Goal: Task Accomplishment & Management: Manage account settings

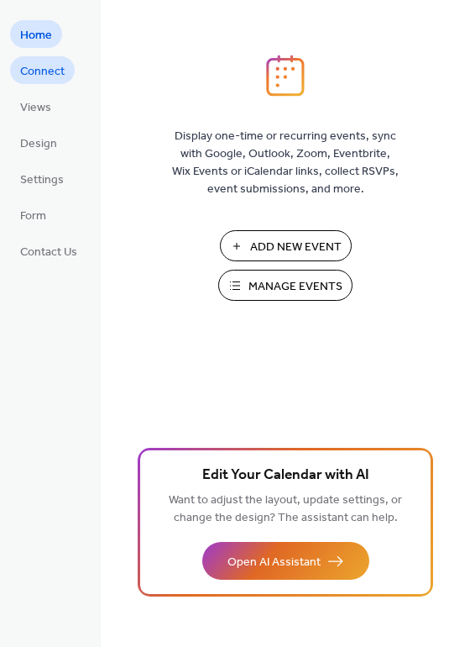
click at [45, 72] on span "Connect" at bounding box center [42, 72] width 45 height 18
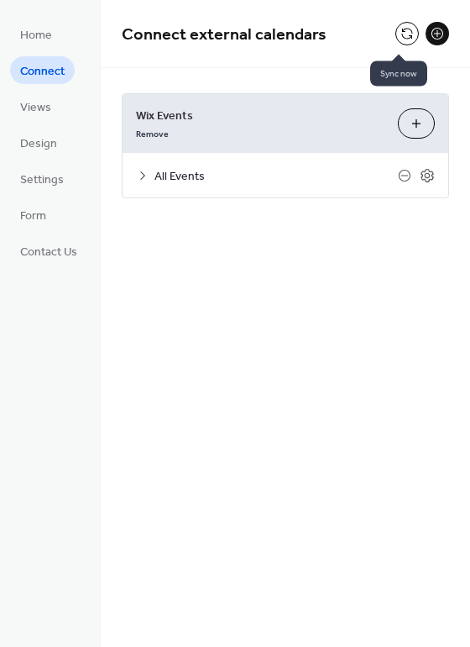
click at [403, 31] on button at bounding box center [408, 34] width 24 height 24
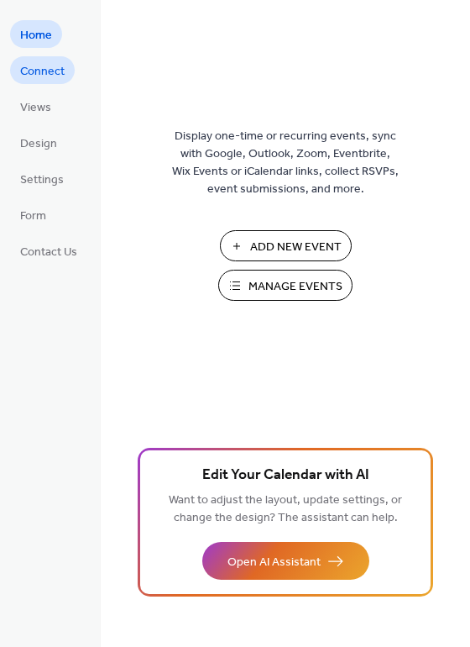
click at [27, 76] on span "Connect" at bounding box center [42, 72] width 45 height 18
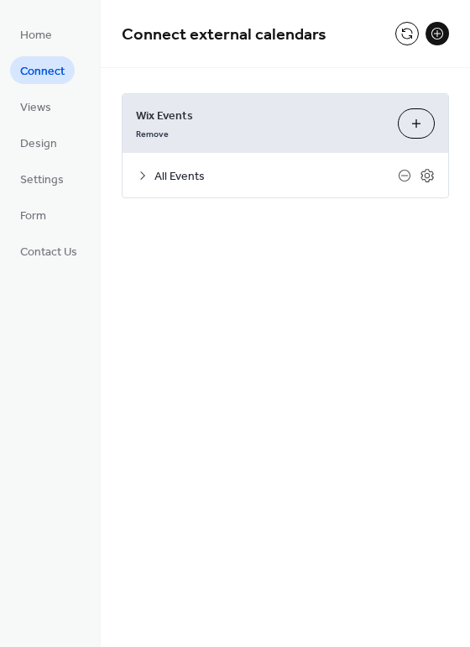
click at [162, 170] on span "All Events" at bounding box center [277, 177] width 244 height 18
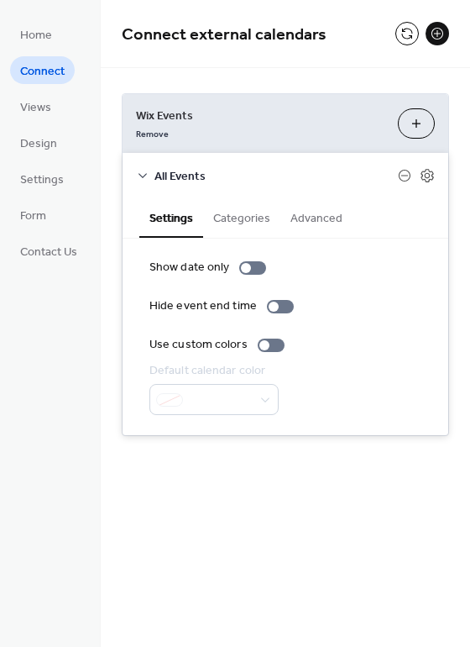
click at [249, 223] on button "Categories" at bounding box center [241, 216] width 77 height 39
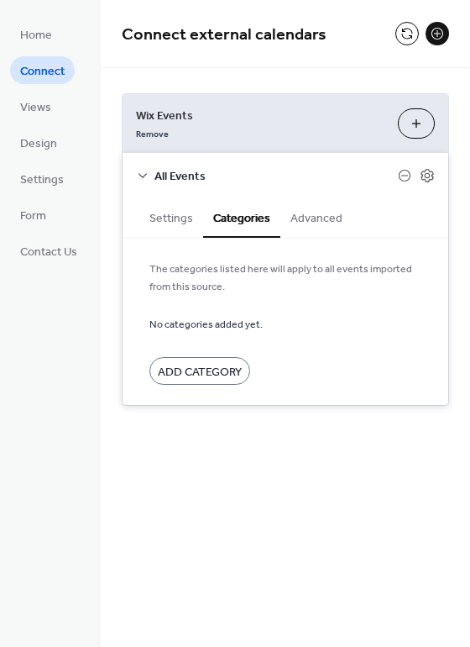
click at [161, 208] on button "Settings" at bounding box center [171, 216] width 64 height 39
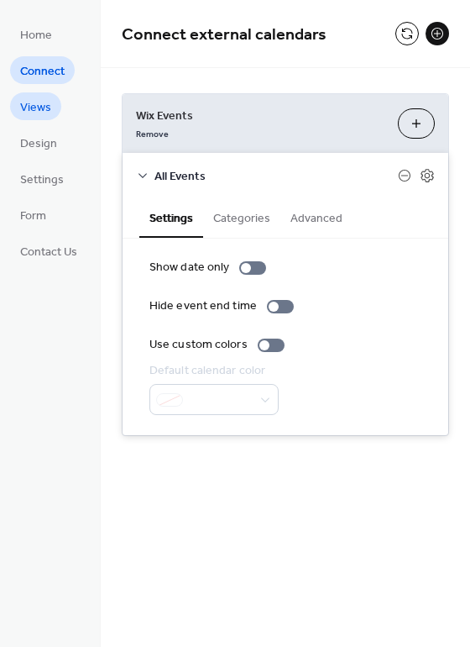
click at [38, 101] on span "Views" at bounding box center [35, 108] width 31 height 18
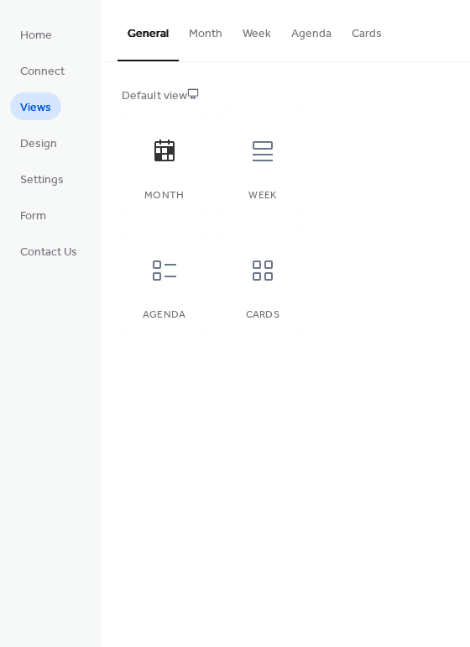
click at [368, 32] on button "Cards" at bounding box center [367, 30] width 50 height 60
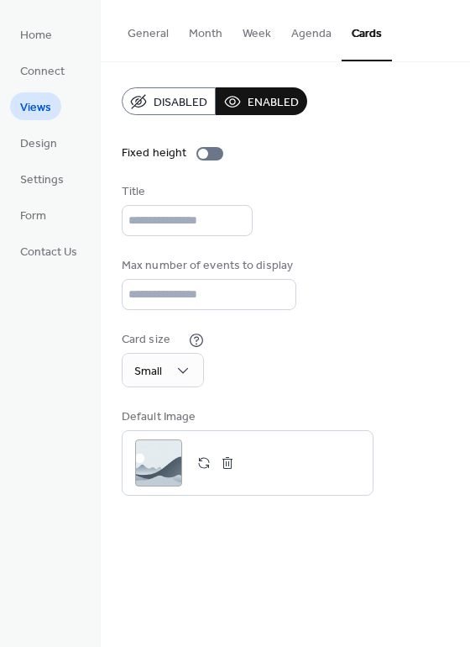
click at [316, 34] on button "Agenda" at bounding box center [311, 30] width 60 height 60
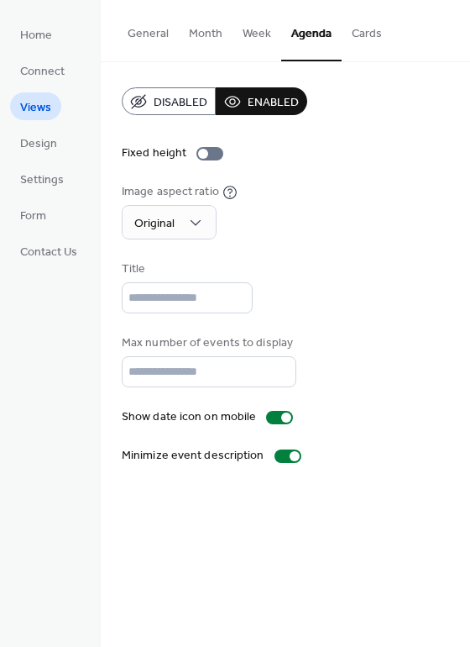
click at [265, 35] on button "Week" at bounding box center [257, 30] width 49 height 60
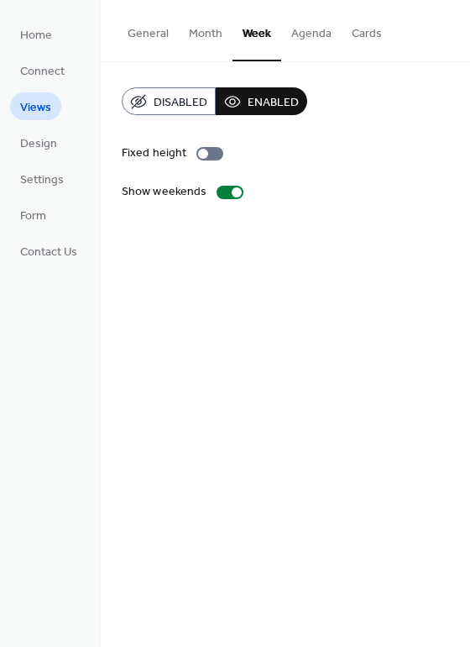
click at [213, 28] on button "Month" at bounding box center [206, 30] width 54 height 60
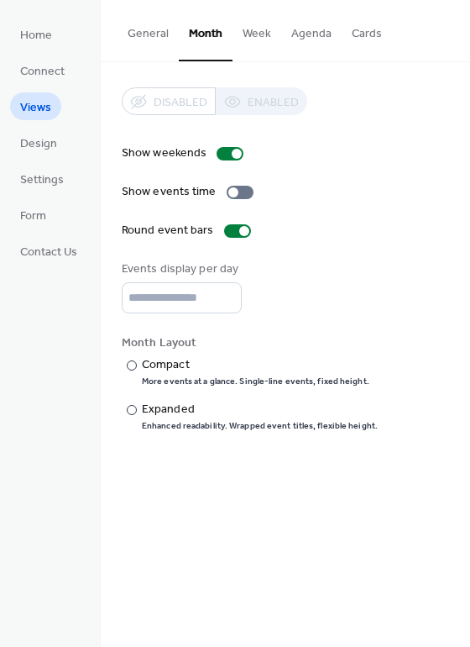
click at [159, 34] on button "General" at bounding box center [148, 30] width 61 height 60
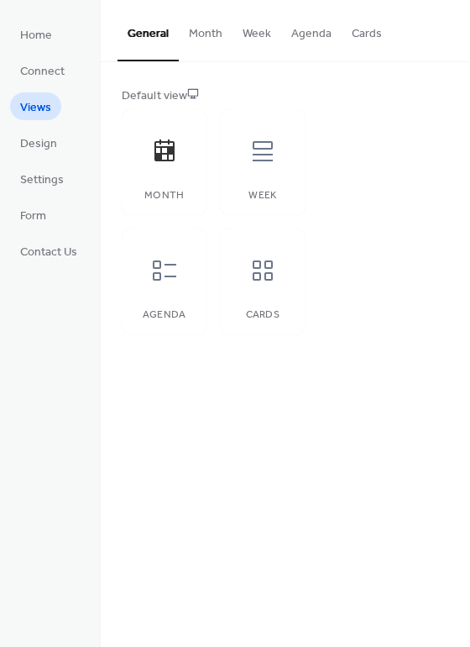
click at [205, 35] on button "Month" at bounding box center [206, 30] width 54 height 60
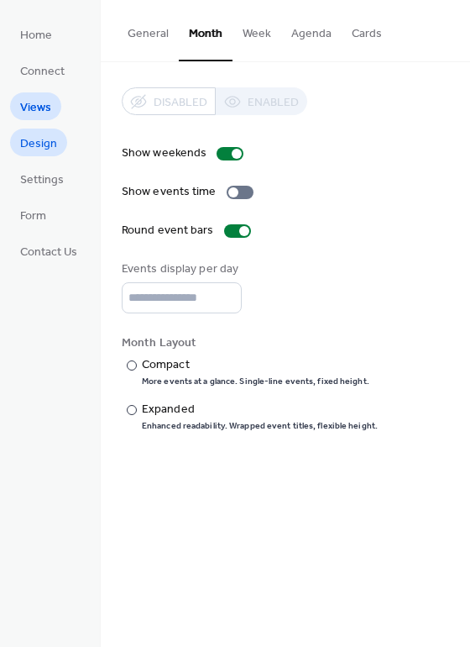
click at [32, 143] on span "Design" at bounding box center [38, 144] width 37 height 18
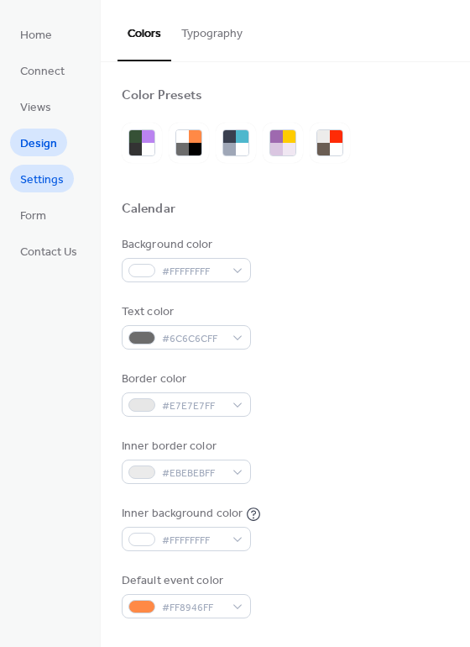
click at [40, 176] on span "Settings" at bounding box center [42, 180] width 44 height 18
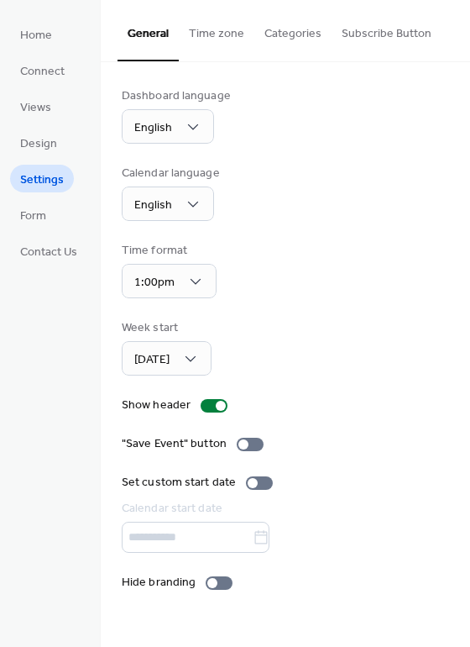
click at [299, 29] on button "Categories" at bounding box center [293, 30] width 77 height 60
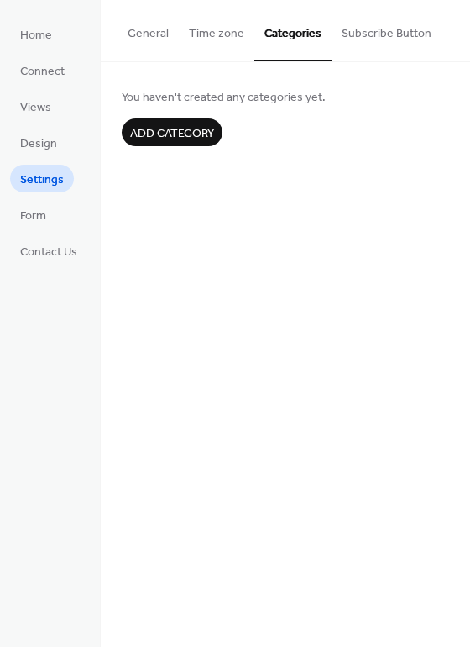
click at [233, 32] on button "Time zone" at bounding box center [217, 30] width 76 height 60
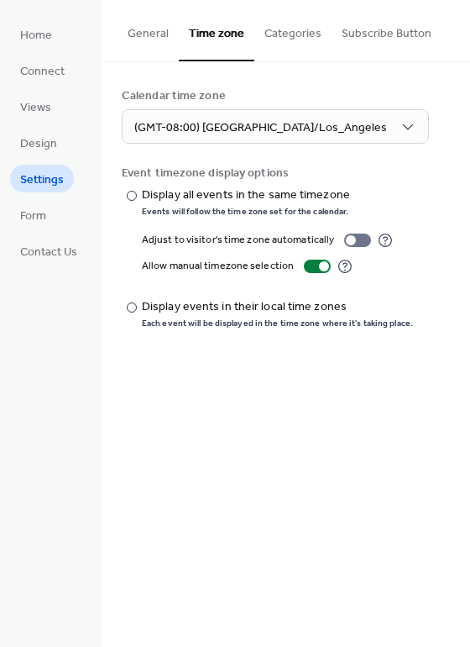
click at [171, 25] on button "General" at bounding box center [148, 30] width 61 height 60
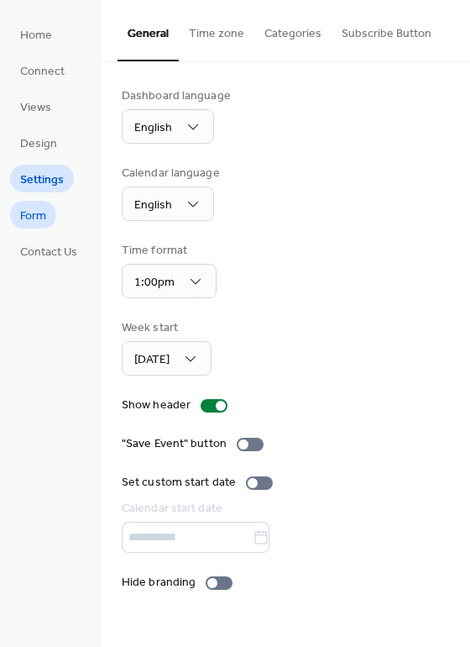
click at [35, 209] on span "Form" at bounding box center [33, 216] width 26 height 18
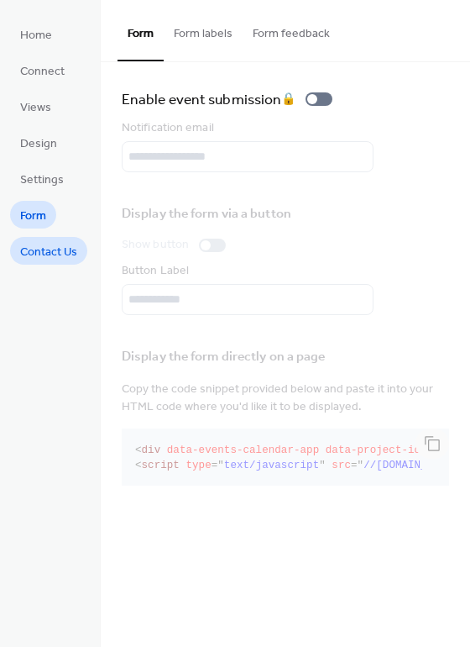
click at [58, 244] on span "Contact Us" at bounding box center [48, 253] width 57 height 18
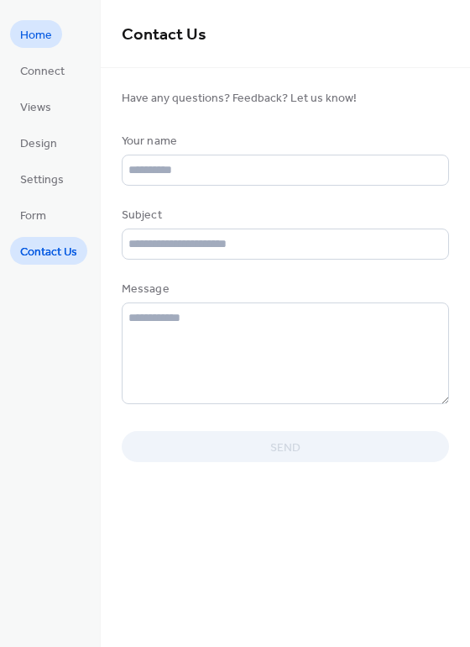
click at [24, 34] on span "Home" at bounding box center [36, 36] width 32 height 18
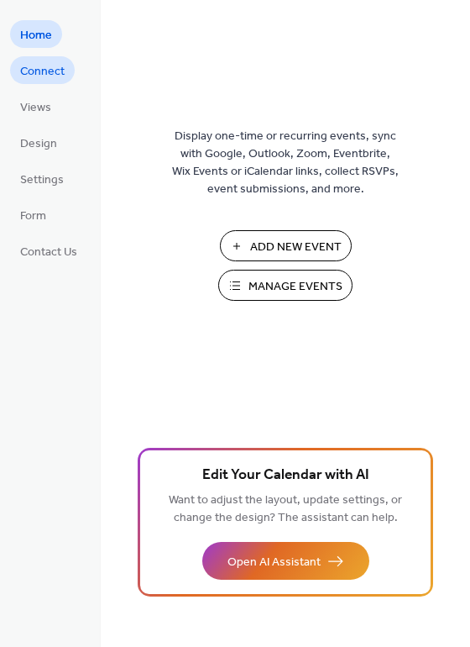
click at [59, 66] on span "Connect" at bounding box center [42, 72] width 45 height 18
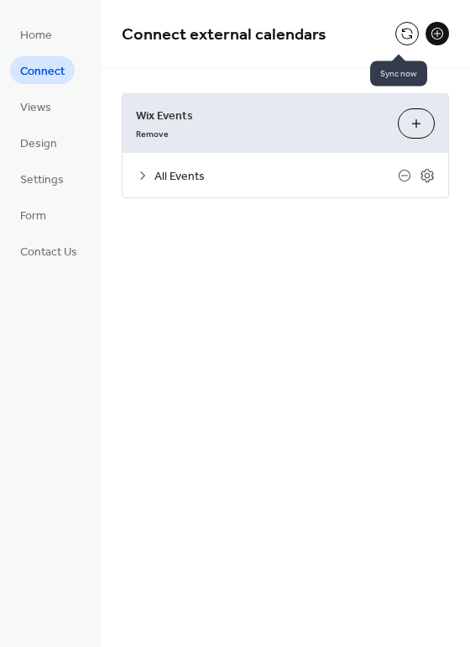
click at [401, 44] on button at bounding box center [408, 34] width 24 height 24
